Goal: Transaction & Acquisition: Purchase product/service

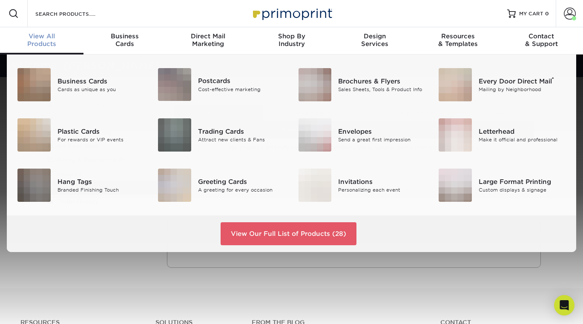
click at [51, 44] on div "View All Products" at bounding box center [41, 39] width 83 height 15
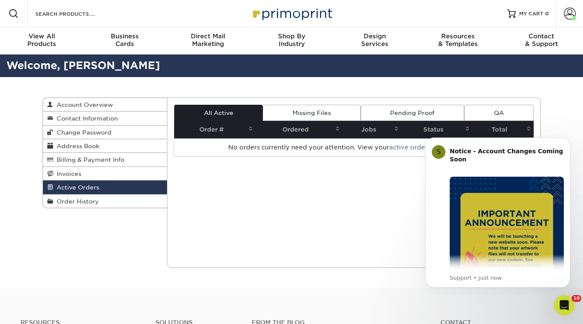
click at [570, 144] on body "S Notice - Account Changes Coming Soon ​ Past Order Files Will Not Transfer: Wh…" at bounding box center [498, 212] width 164 height 169
click at [569, 142] on icon "Dismiss notification" at bounding box center [568, 140] width 5 height 5
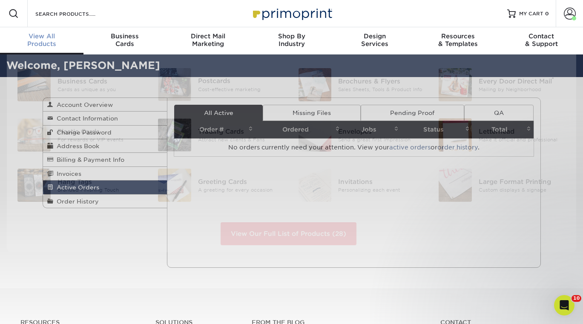
click at [45, 42] on div "View All Products" at bounding box center [41, 39] width 83 height 15
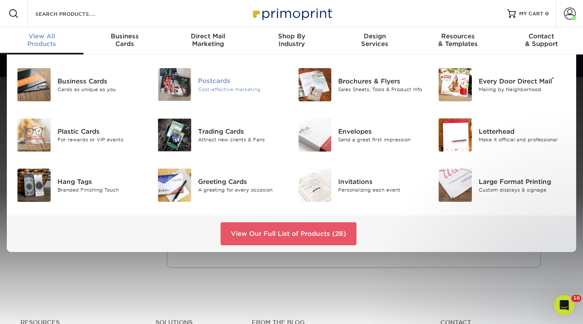
click at [178, 96] on img at bounding box center [174, 84] width 33 height 33
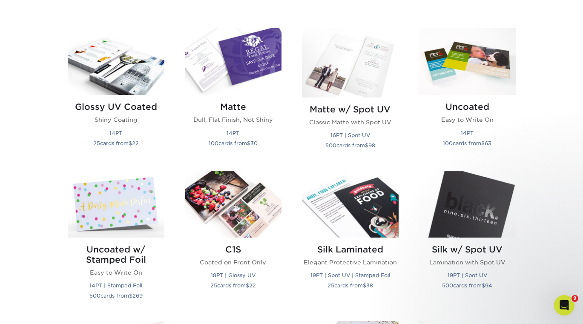
scroll to position [401, 0]
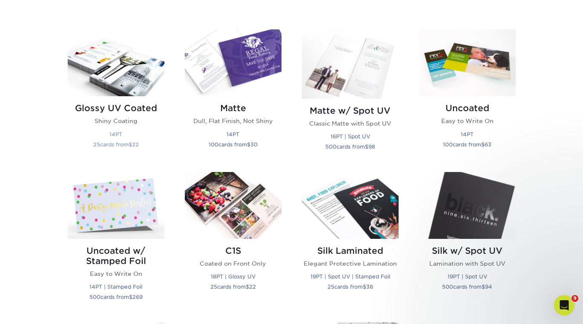
click at [94, 80] on img at bounding box center [116, 62] width 97 height 67
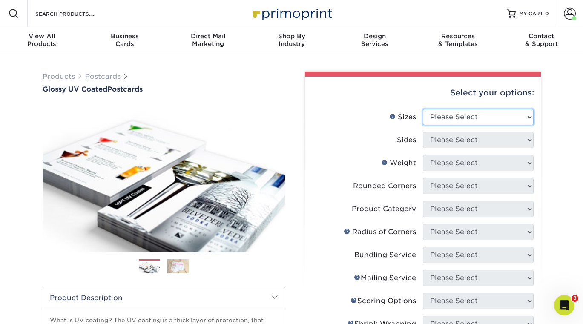
click at [471, 119] on select "Please Select 1.5" x 7" 2" x 4" 2" x 6" 2" x 7" 2" x 8" 2.12" x 5.5" 2.12" x 5.…" at bounding box center [478, 117] width 111 height 16
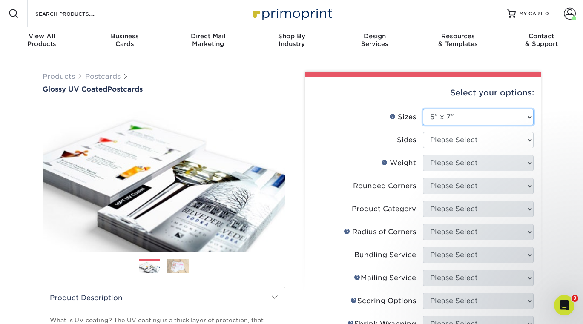
click at [520, 121] on select "Please Select 1.5" x 7" 2" x 4" 2" x 6" 2" x 7" 2" x 8" 2.12" x 5.5" 2.12" x 5.…" at bounding box center [478, 117] width 111 height 16
click at [454, 109] on select "Please Select 1.5" x 7" 2" x 4" 2" x 6" 2" x 7" 2" x 8" 2.12" x 5.5" 2.12" x 5.…" at bounding box center [478, 117] width 111 height 16
select select "4.00x9.00"
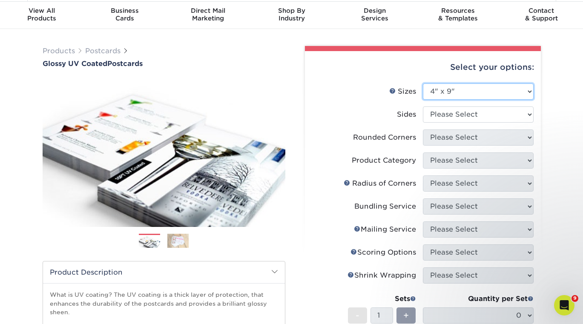
scroll to position [27, 0]
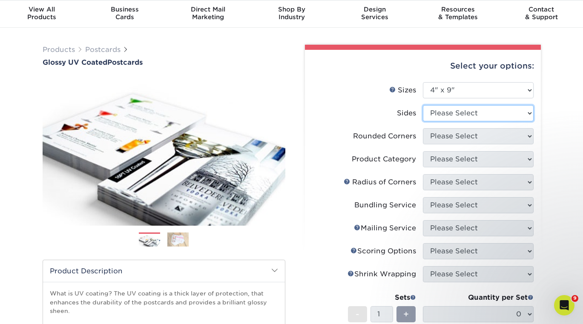
click at [456, 114] on select "Please Select Print Both Sides Print Front Only" at bounding box center [478, 113] width 111 height 16
select select "13abbda7-1d64-4f25-8bb2-c179b224825d"
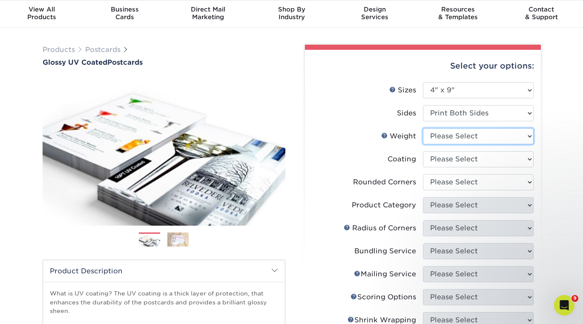
click at [453, 136] on select "Please Select 16PT 14PT 18PT C1S" at bounding box center [478, 136] width 111 height 16
select select "14PT"
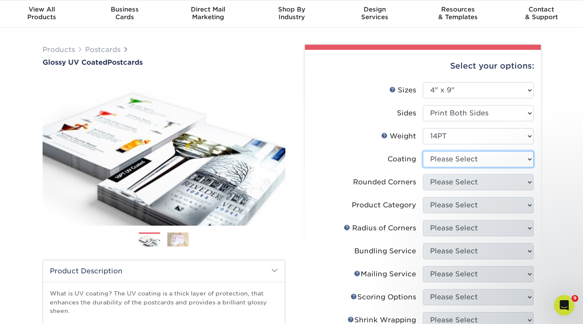
click at [448, 158] on select at bounding box center [478, 159] width 111 height 16
select select "ae367451-b2b8-45df-a344-0f05b6a12993"
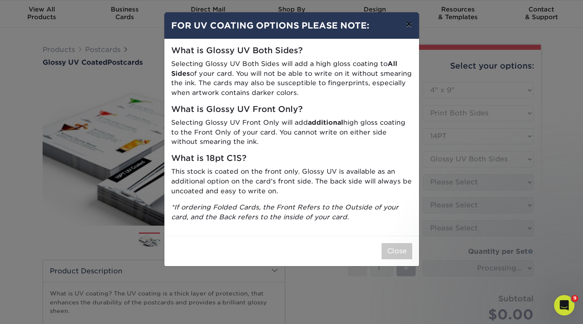
click at [408, 23] on button "×" at bounding box center [409, 24] width 20 height 24
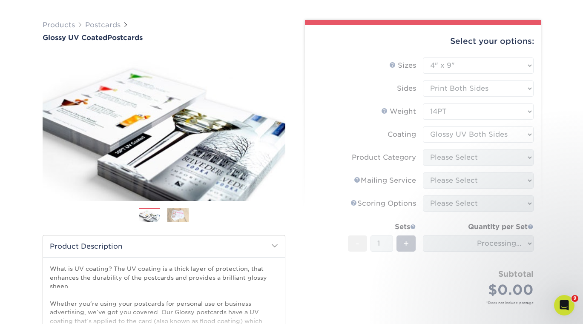
scroll to position [55, 0]
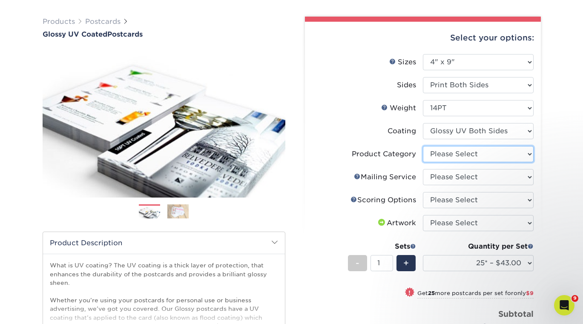
click at [461, 153] on select "Please Select Postcards" at bounding box center [478, 154] width 111 height 16
select select "9b7272e0-d6c8-4c3c-8e97-d3a1bcdab858"
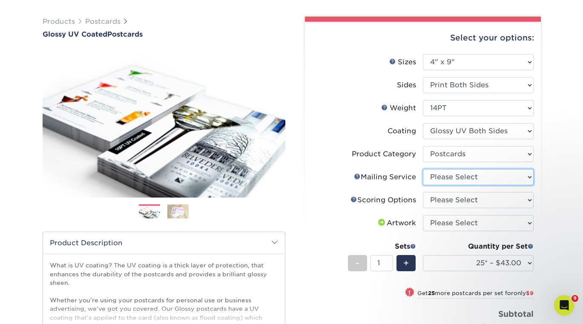
click at [465, 177] on select "Please Select No Direct Mailing Service No, I will mail/stamp/imprint Direct Ma…" at bounding box center [478, 177] width 111 height 16
select select "3e5e9bdd-d78a-4c28-a41d-fe1407925ca6"
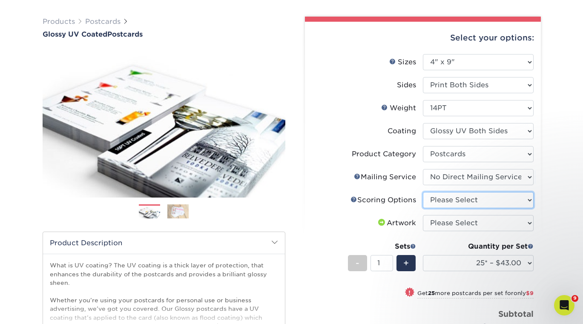
click at [465, 200] on select "Please Select No Scoring One Score Two Scores" at bounding box center [478, 200] width 111 height 16
select select "16ebe401-5398-422d-8cb0-f3adbb82deb5"
click at [465, 225] on select "Please Select I will upload files I need a design - $150" at bounding box center [478, 223] width 111 height 16
select select "upload"
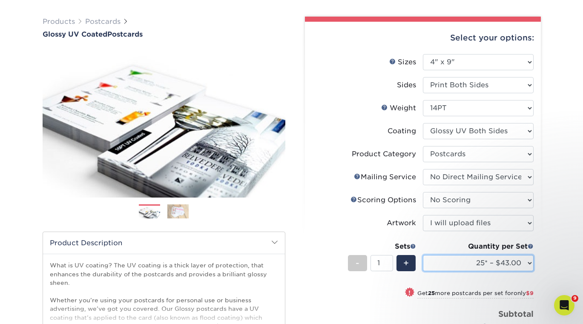
click at [524, 264] on select "25* – $43.00 50* – $52.00 75* – $57.00 100* – $120.00 250* – $180.00 500 – $199…" at bounding box center [478, 263] width 111 height 16
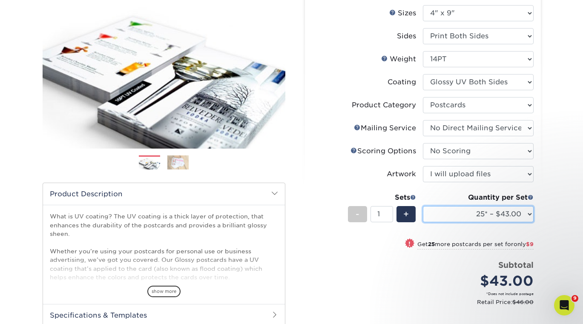
scroll to position [102, 0]
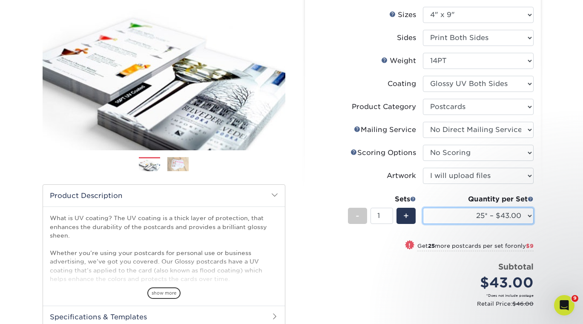
click at [528, 214] on select "25* – $43.00 50* – $52.00 75* – $57.00 100* – $120.00 250* – $180.00 500 – $199…" at bounding box center [478, 216] width 111 height 16
